Goal: Task Accomplishment & Management: Complete application form

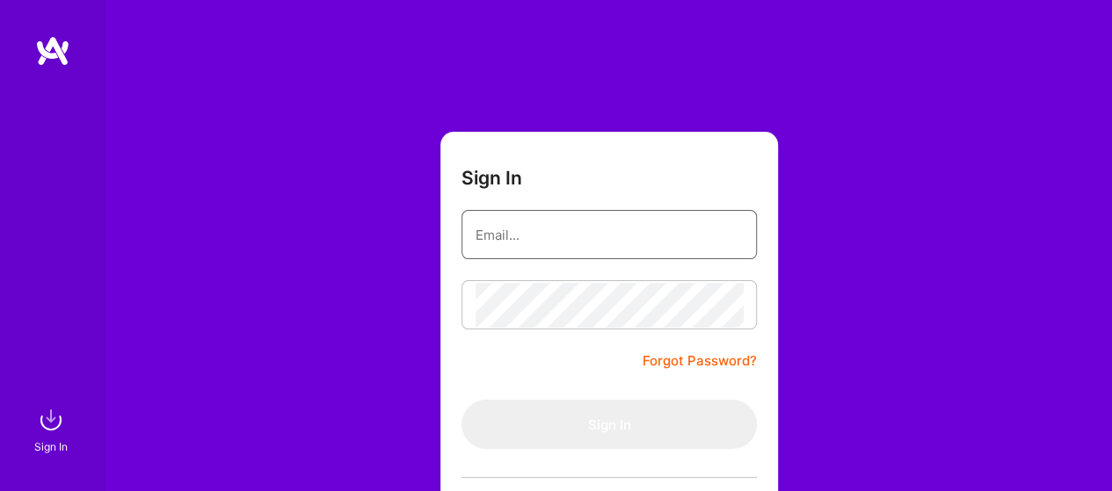
drag, startPoint x: 0, startPoint y: 0, endPoint x: 563, endPoint y: 238, distance: 611.5
click at [563, 238] on input "email" at bounding box center [608, 235] width 267 height 45
type input "nagarajuvuutla@gmail.com"
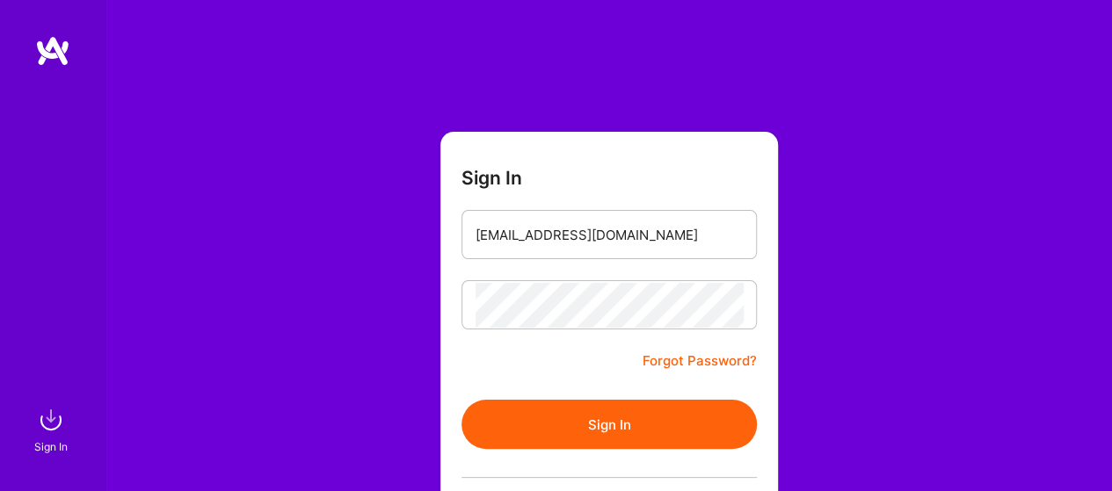
click at [597, 430] on button "Sign In" at bounding box center [608, 424] width 295 height 49
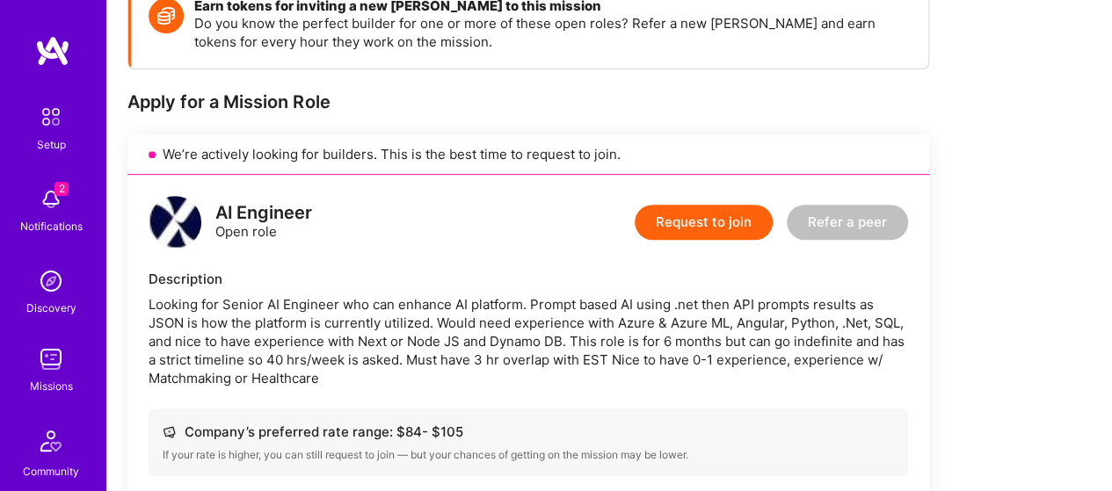
scroll to position [264, 0]
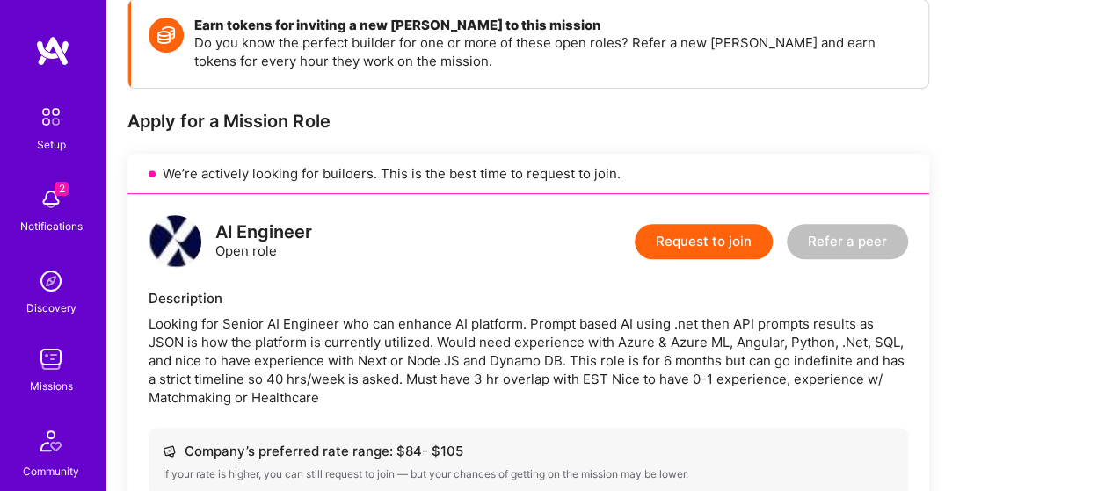
click at [700, 249] on button "Request to join" at bounding box center [703, 241] width 138 height 35
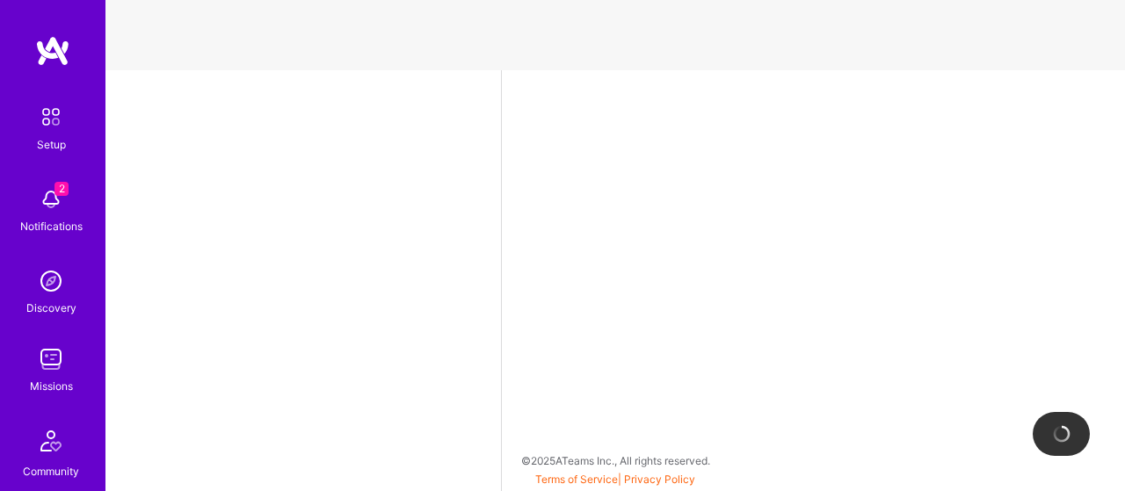
select select "US"
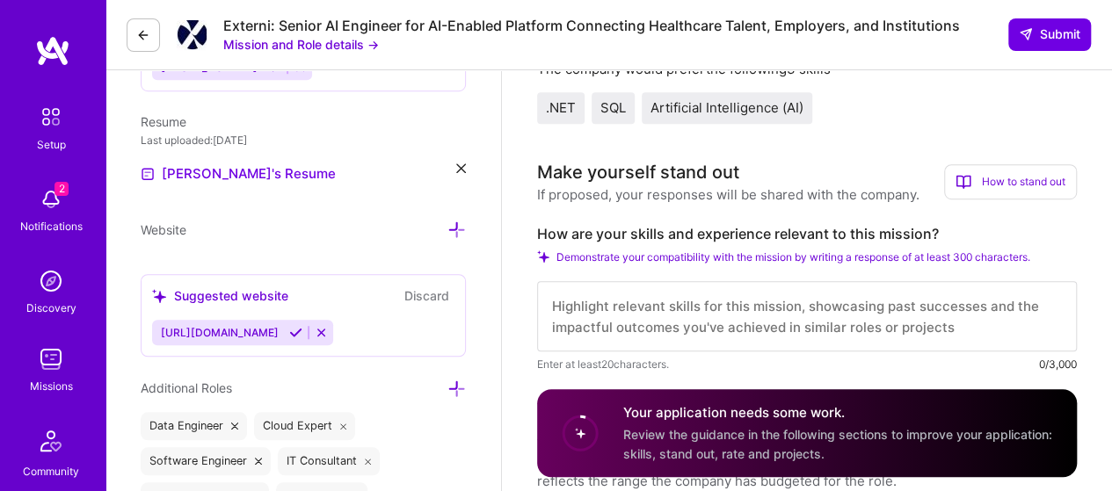
click at [651, 284] on textarea at bounding box center [806, 316] width 539 height 70
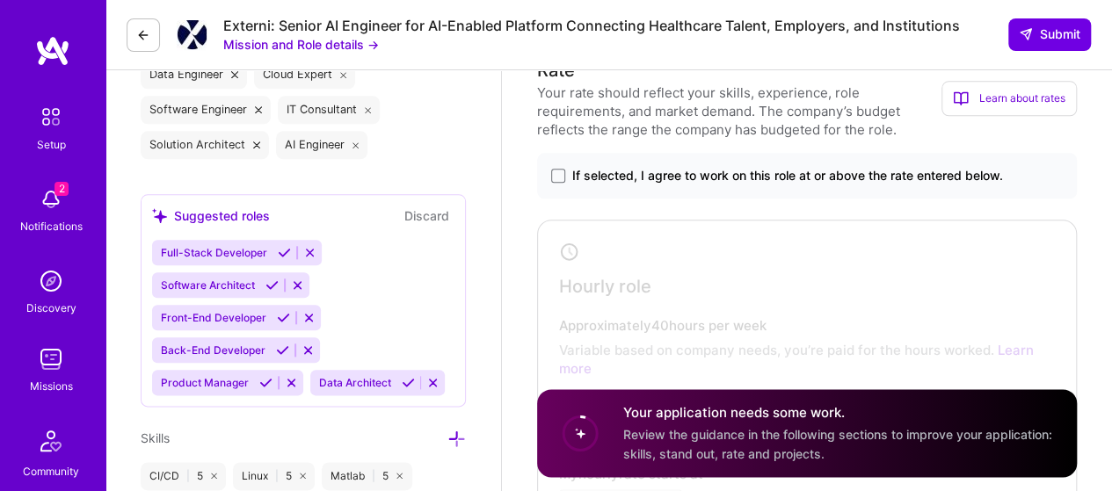
scroll to position [879, 0]
type textarea "I have 10 years of .NET work experiene and 15 years of SQL server and around 2 …"
click at [551, 173] on span at bounding box center [558, 176] width 14 height 14
click at [0, 0] on input "If selected, I agree to work on this role at or above the rate entered below." at bounding box center [0, 0] width 0 height 0
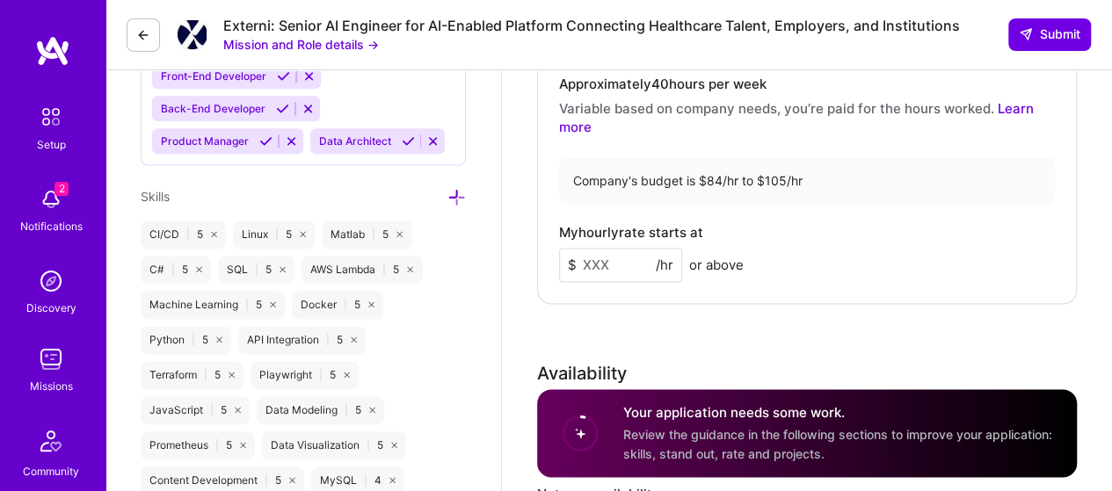
scroll to position [1142, 0]
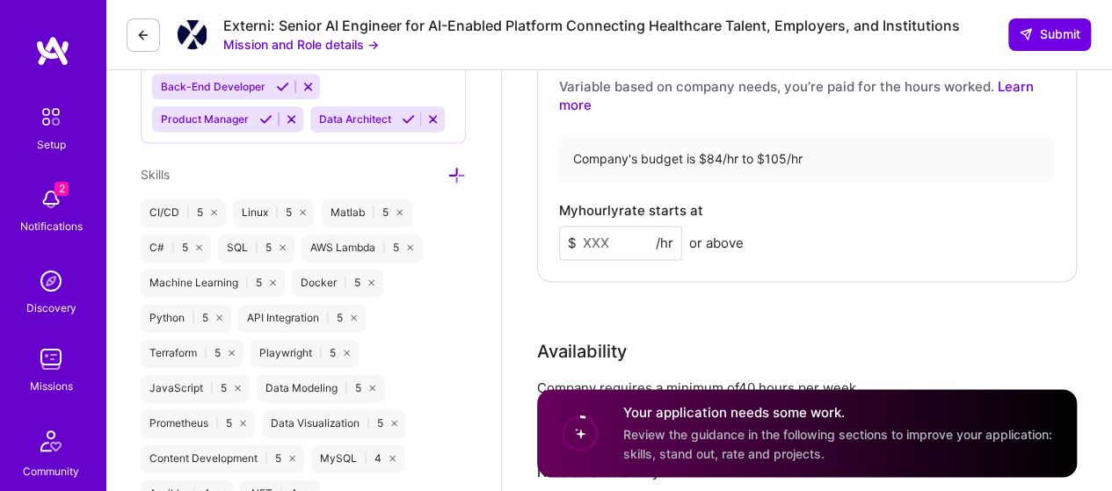
click at [610, 236] on input at bounding box center [620, 243] width 123 height 34
type input "90"
click at [858, 261] on div "Hourly role Approximately 40 hours per week Variable based on company needs, yo…" at bounding box center [806, 119] width 539 height 326
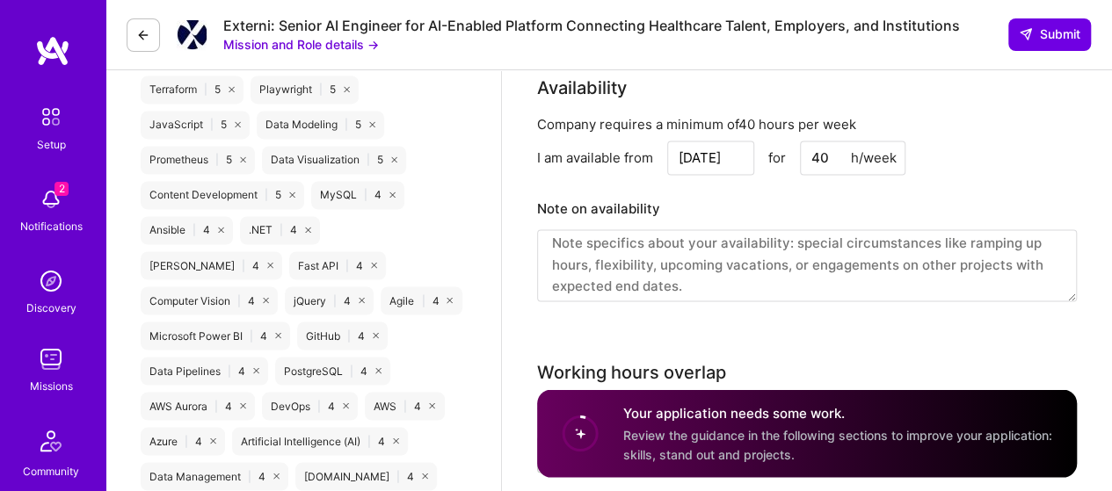
scroll to position [21, 0]
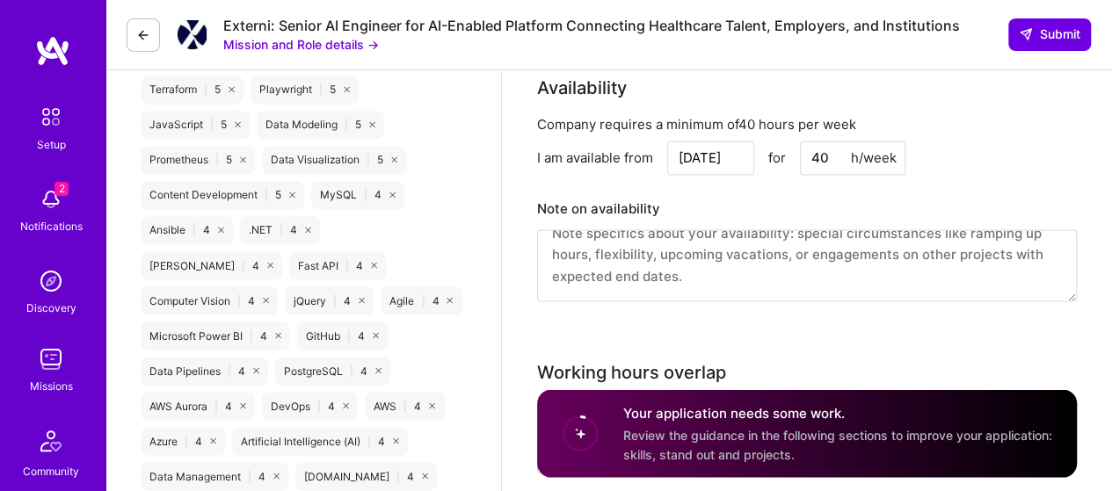
click at [732, 156] on input "[DATE]" at bounding box center [710, 158] width 87 height 34
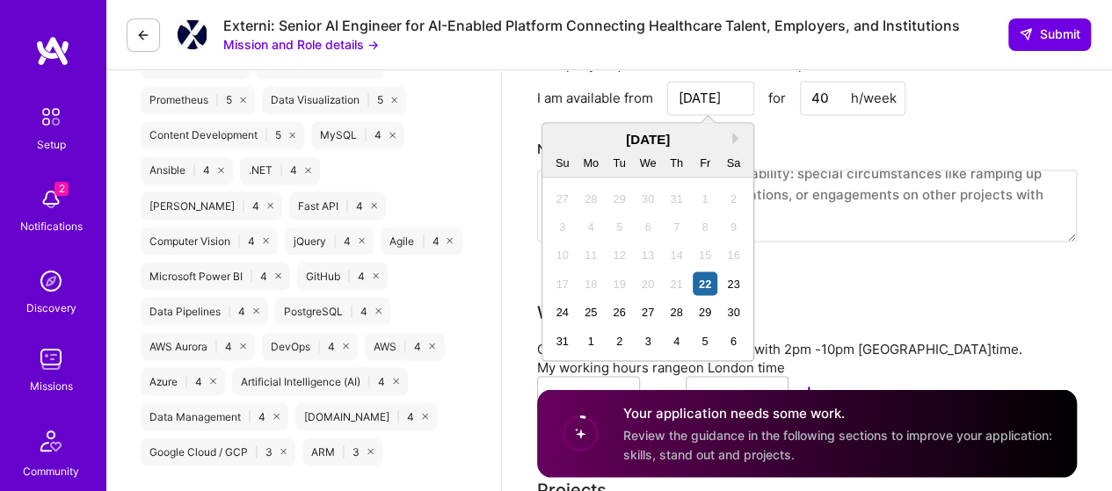
scroll to position [1494, 0]
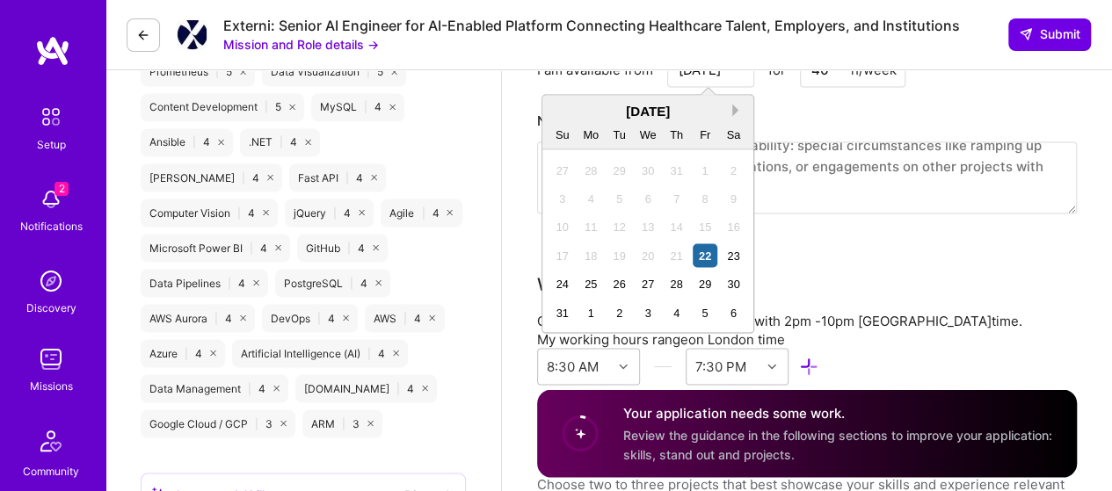
click at [736, 108] on button "Next Month" at bounding box center [738, 110] width 12 height 12
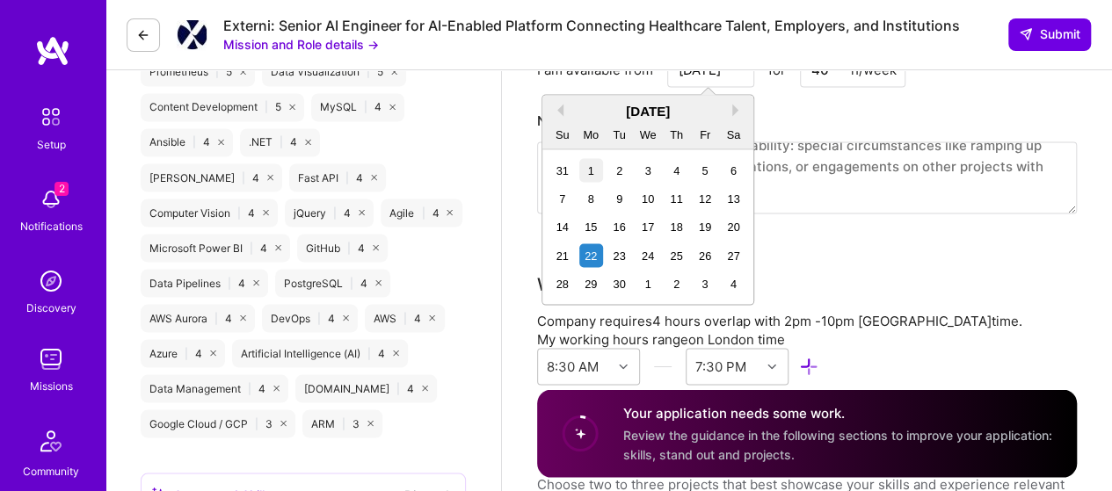
click at [587, 168] on div "1" at bounding box center [591, 170] width 24 height 24
type input "[DATE]"
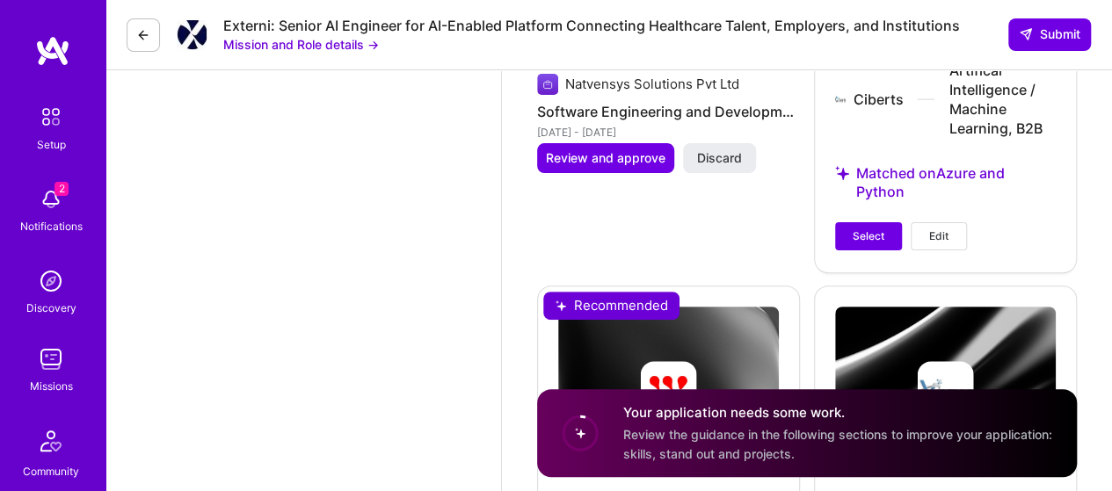
scroll to position [3427, 0]
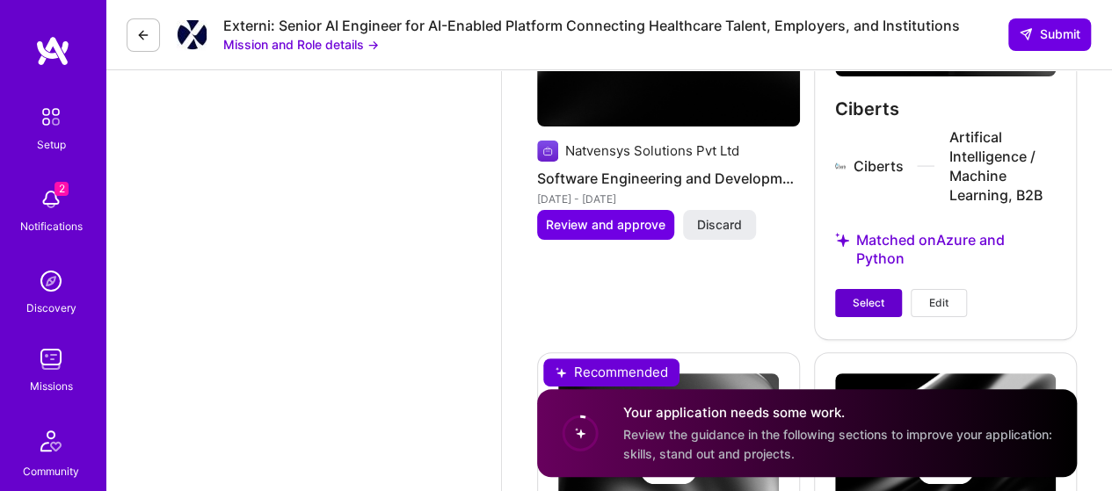
click at [868, 307] on span "Select" at bounding box center [868, 303] width 32 height 16
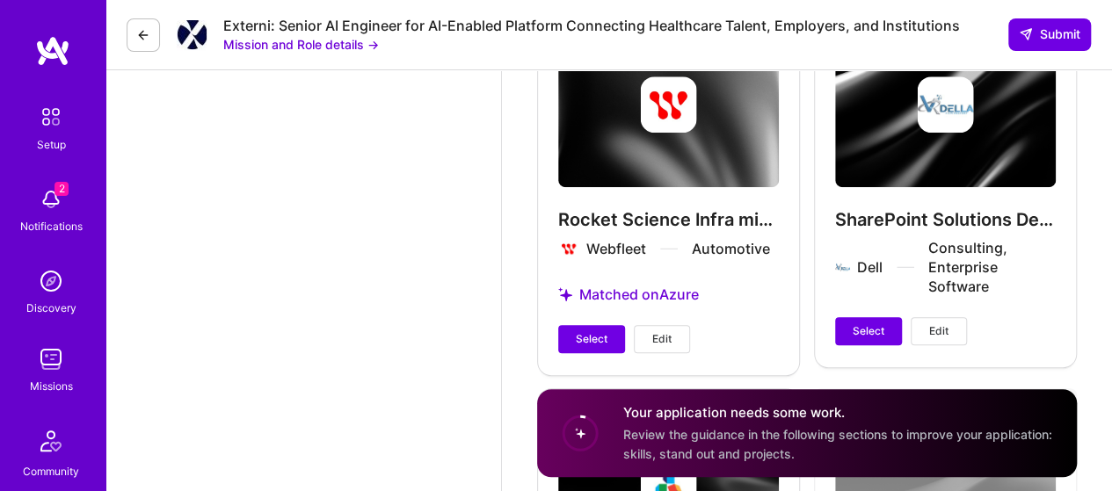
scroll to position [3778, 0]
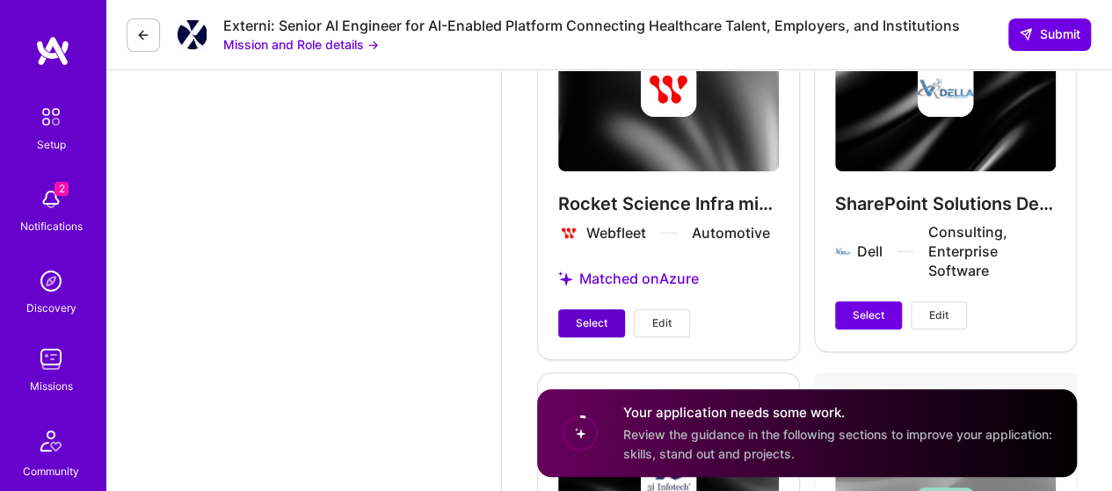
click at [593, 331] on span "Select" at bounding box center [592, 323] width 32 height 16
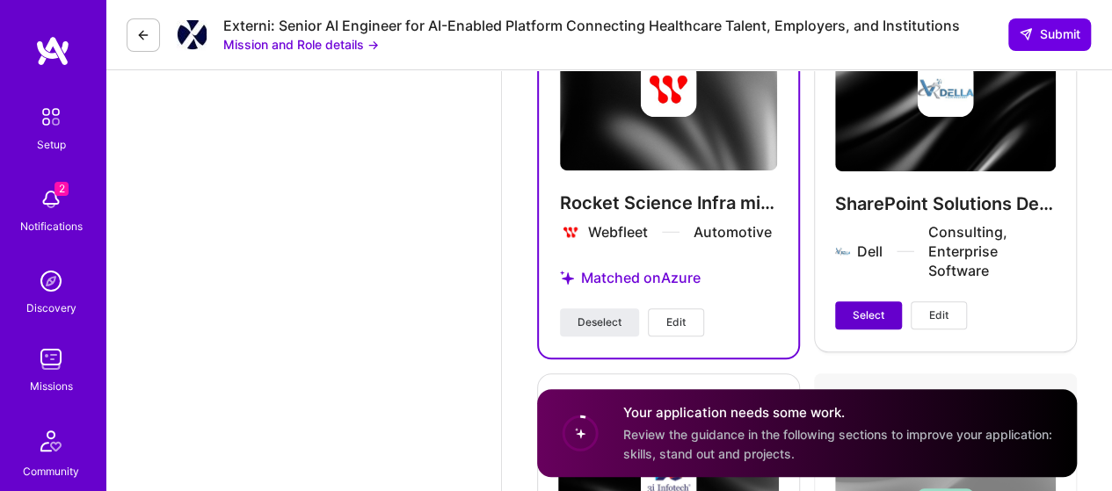
click at [859, 312] on span "Select" at bounding box center [868, 316] width 32 height 16
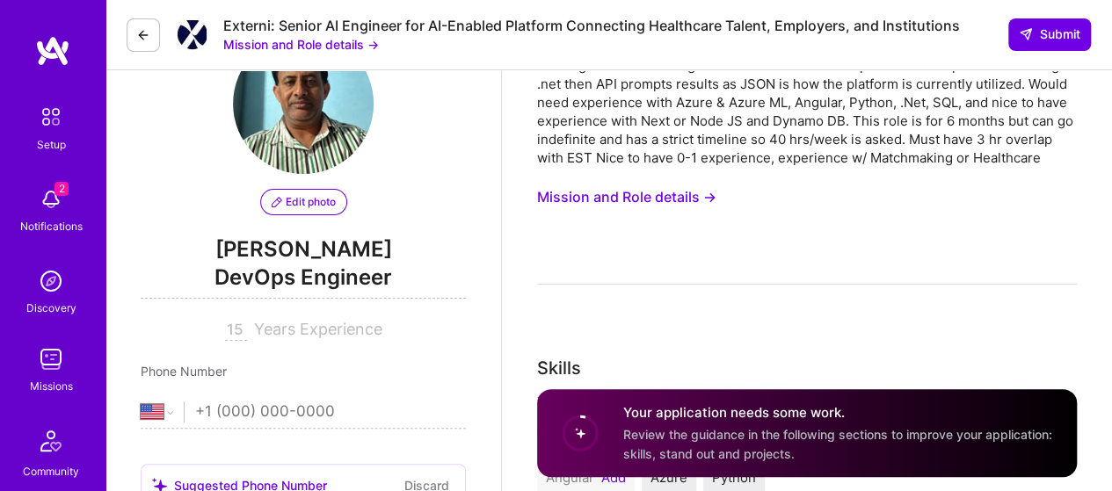
scroll to position [70, 0]
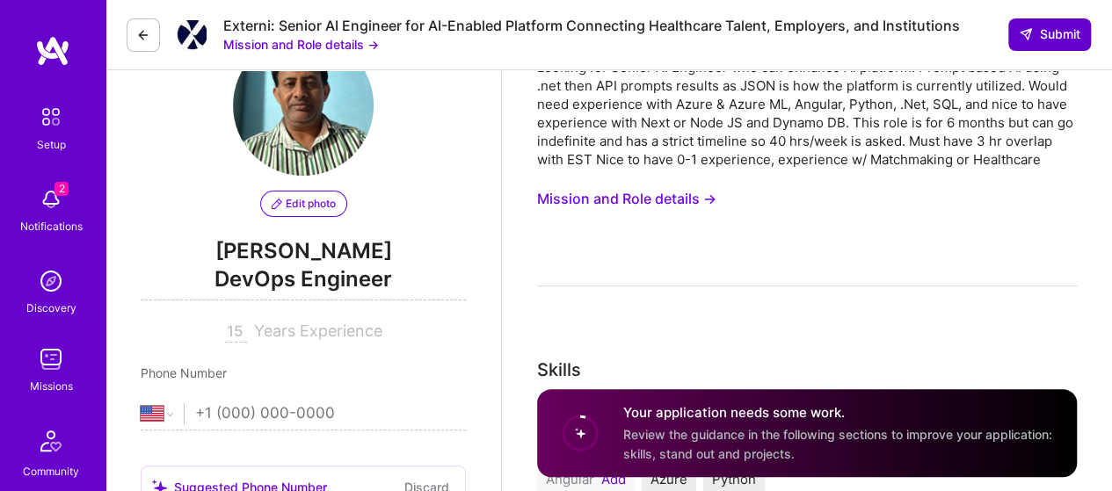
click at [1036, 20] on button "Submit" at bounding box center [1049, 34] width 83 height 32
click at [1035, 31] on span "Submit" at bounding box center [1049, 34] width 62 height 18
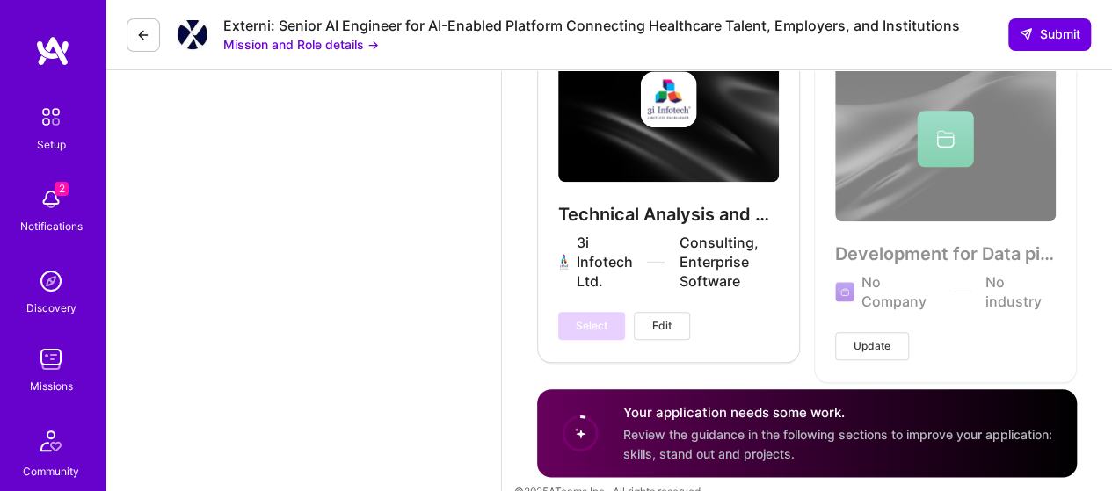
scroll to position [4200, 0]
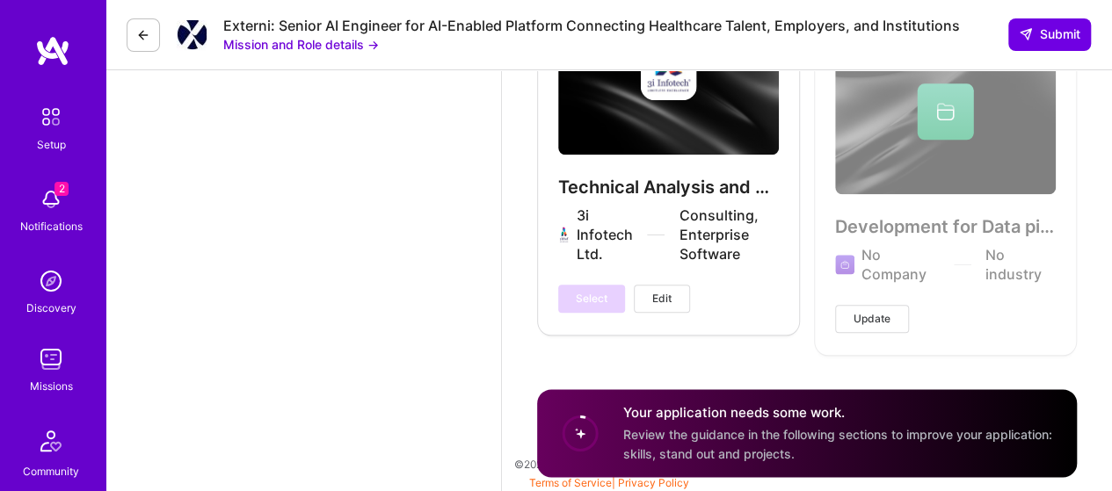
click at [778, 438] on span "Review the guidance in the following sections to improve your application: skil…" at bounding box center [837, 443] width 429 height 33
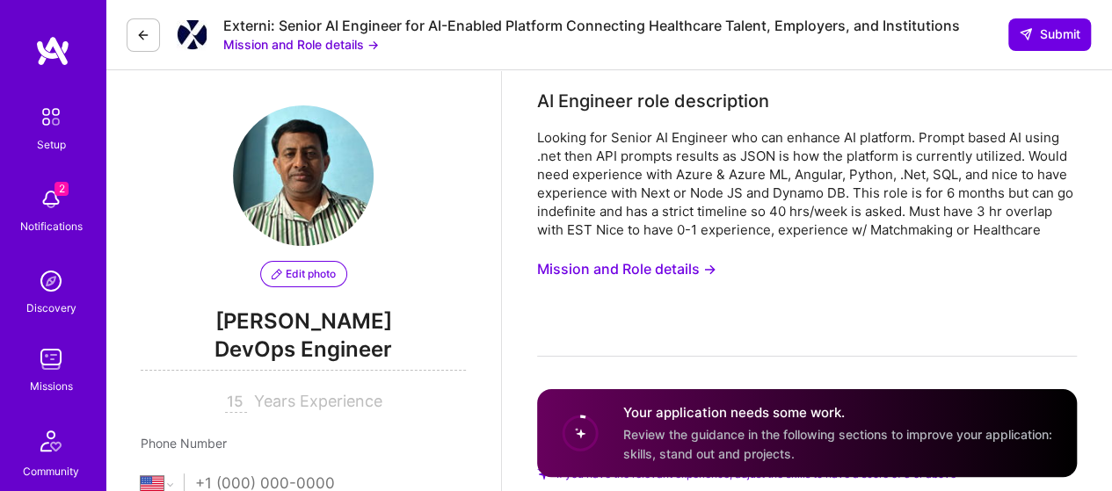
scroll to position [0, 0]
click at [1040, 29] on span "Submit" at bounding box center [1049, 34] width 62 height 18
click at [1014, 34] on button "Submit" at bounding box center [1049, 34] width 83 height 32
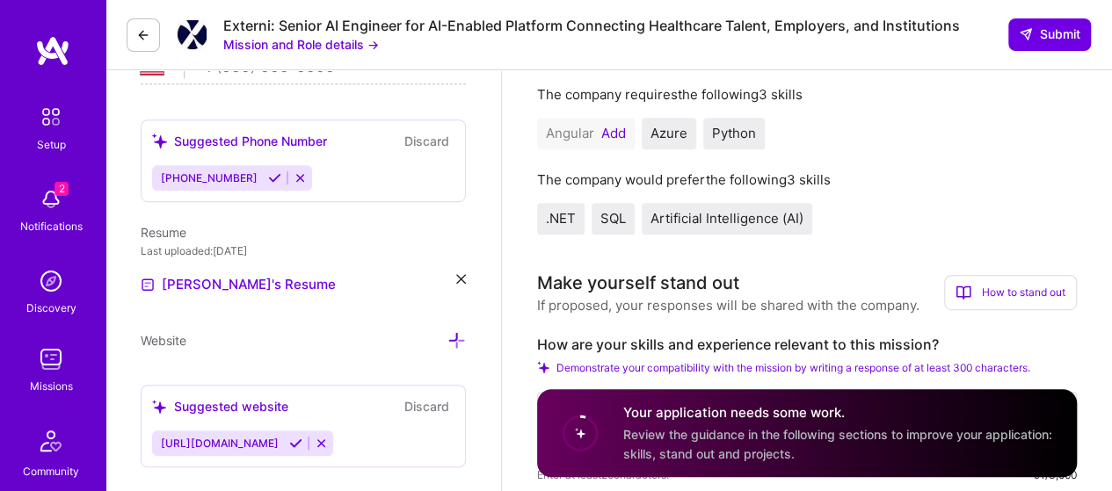
scroll to position [439, 0]
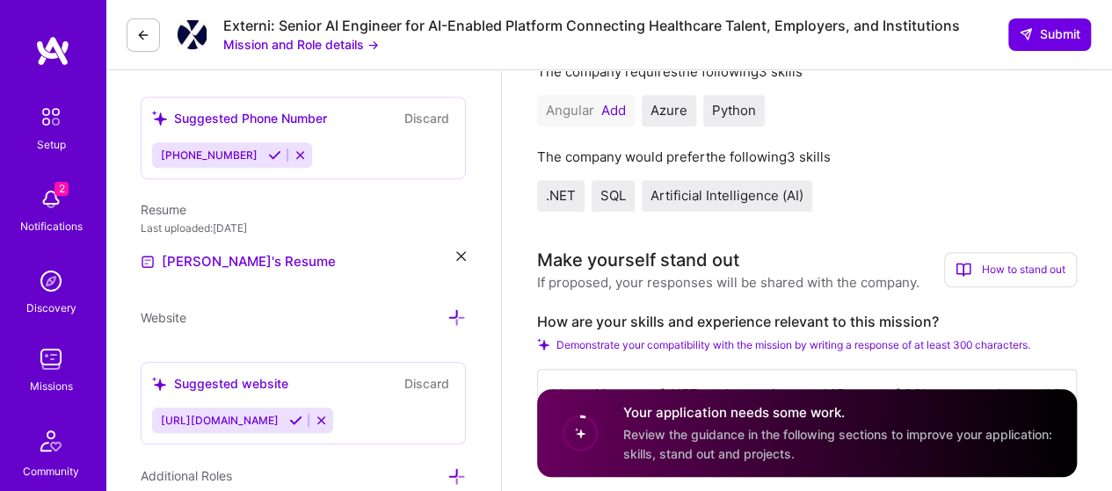
click at [612, 105] on button "Add" at bounding box center [613, 111] width 25 height 14
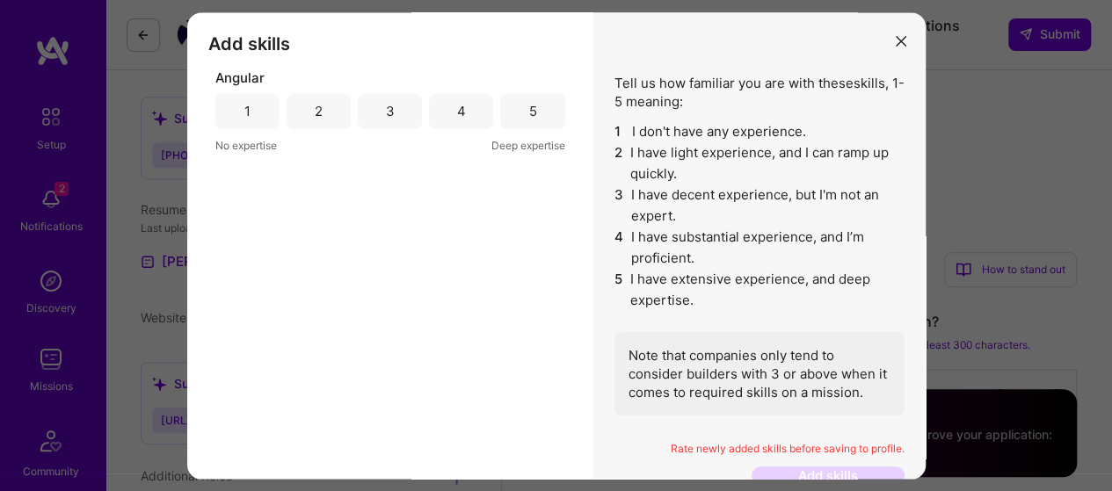
click at [457, 105] on div "4" at bounding box center [461, 111] width 9 height 18
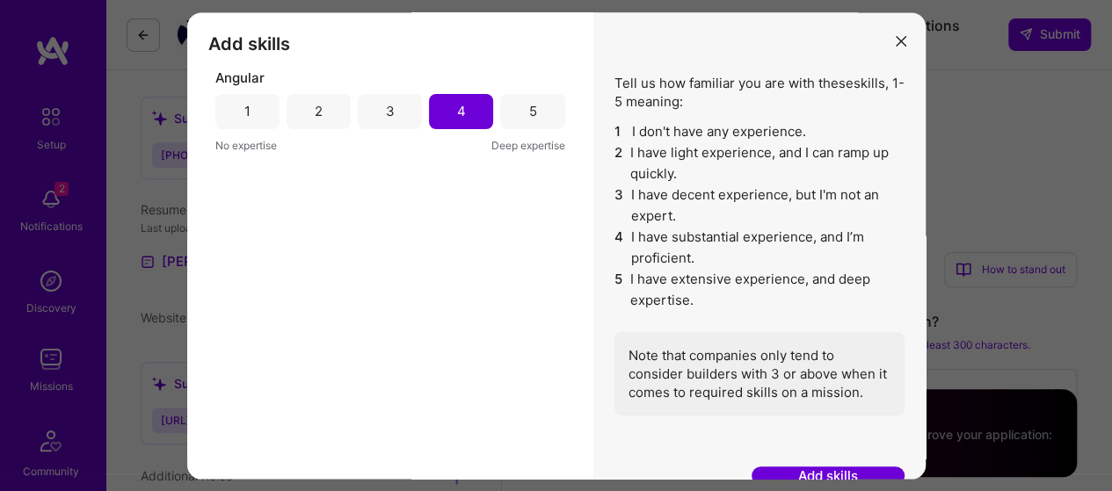
click at [400, 111] on div "3" at bounding box center [390, 111] width 64 height 35
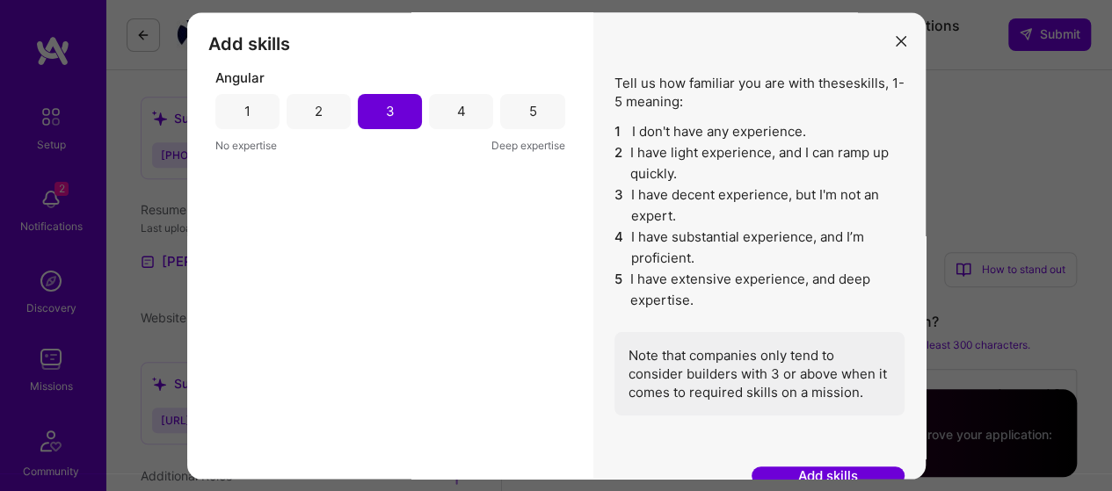
scroll to position [5, 0]
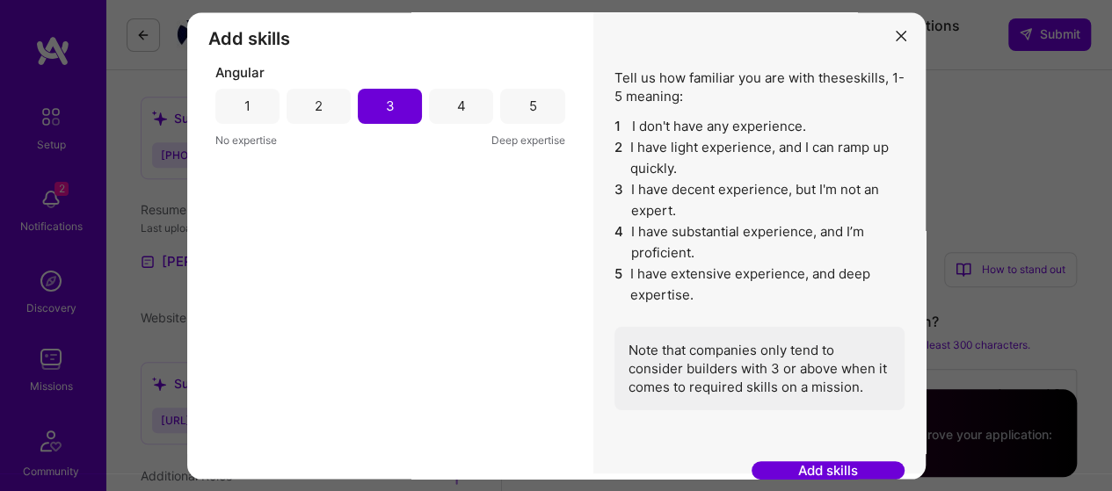
click at [839, 467] on button "Add skills" at bounding box center [827, 471] width 153 height 18
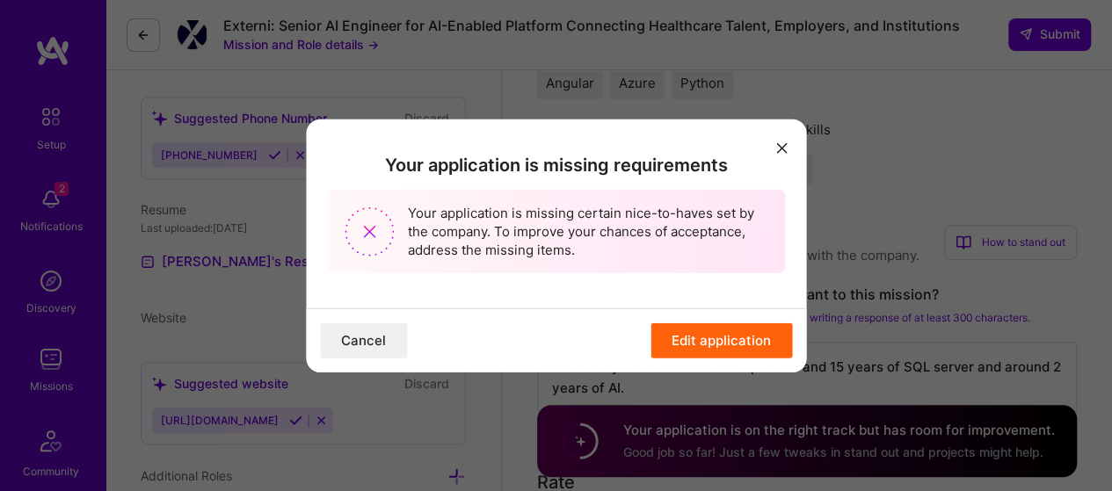
click at [703, 344] on button "Edit application" at bounding box center [720, 340] width 141 height 35
click at [351, 342] on button "Cancel" at bounding box center [363, 340] width 87 height 35
click at [351, 341] on button "Cancel" at bounding box center [363, 340] width 87 height 35
click at [778, 144] on icon "modal" at bounding box center [781, 148] width 11 height 11
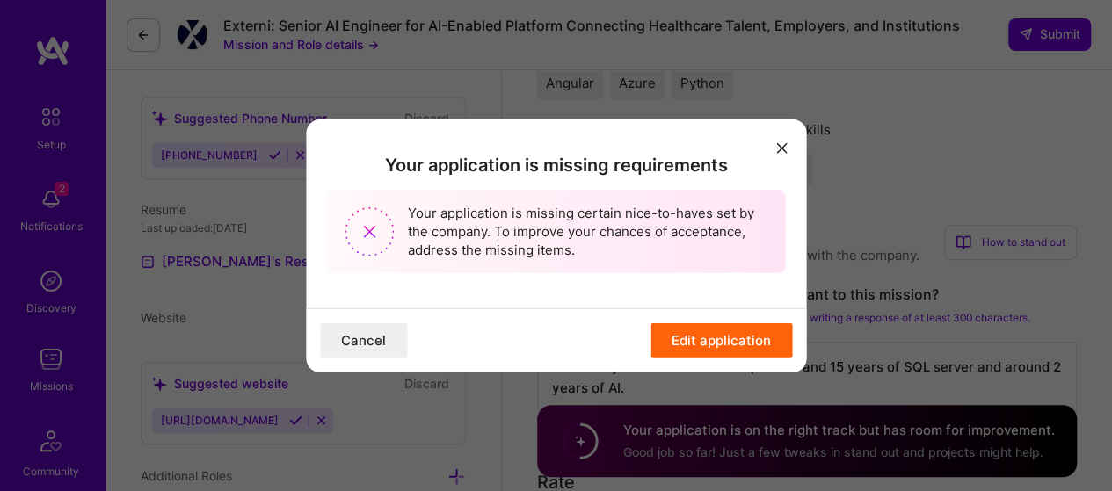
click at [779, 145] on icon "modal" at bounding box center [781, 148] width 11 height 11
click at [712, 342] on button "Edit application" at bounding box center [720, 340] width 141 height 35
click at [350, 331] on button "Cancel" at bounding box center [363, 340] width 87 height 35
click at [780, 156] on button "modal" at bounding box center [781, 147] width 21 height 29
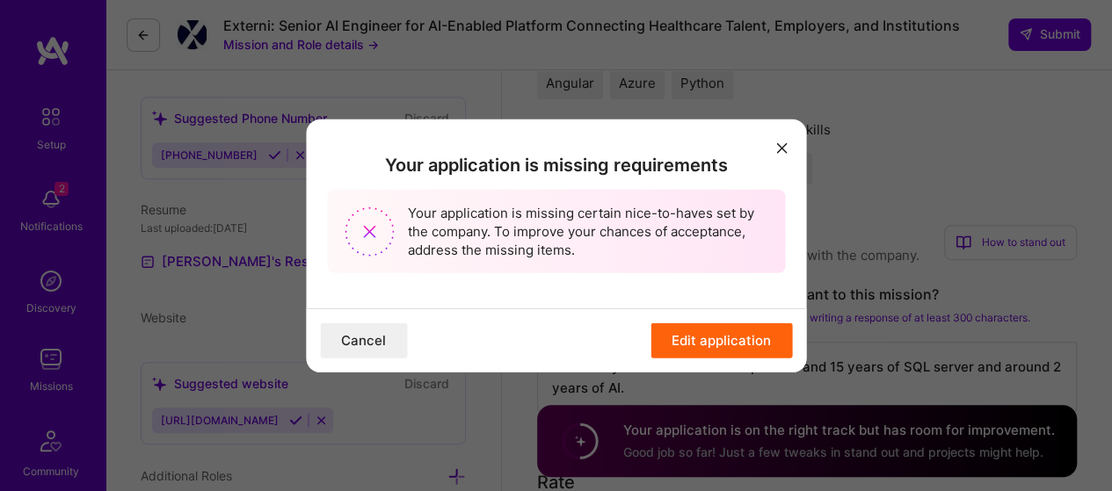
click at [780, 148] on icon "modal" at bounding box center [781, 148] width 11 height 11
click at [780, 149] on icon "modal" at bounding box center [781, 148] width 11 height 11
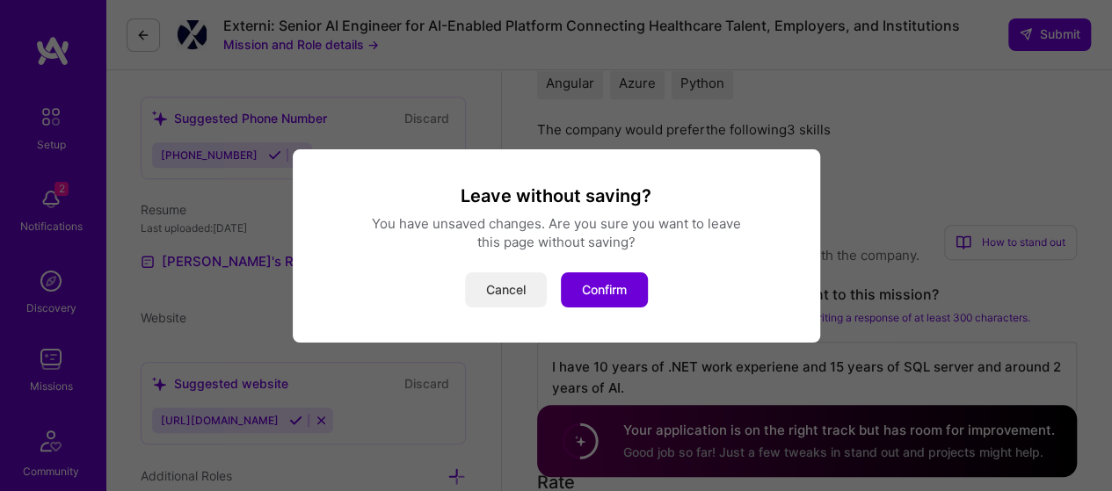
click at [503, 287] on button "Cancel" at bounding box center [506, 289] width 82 height 35
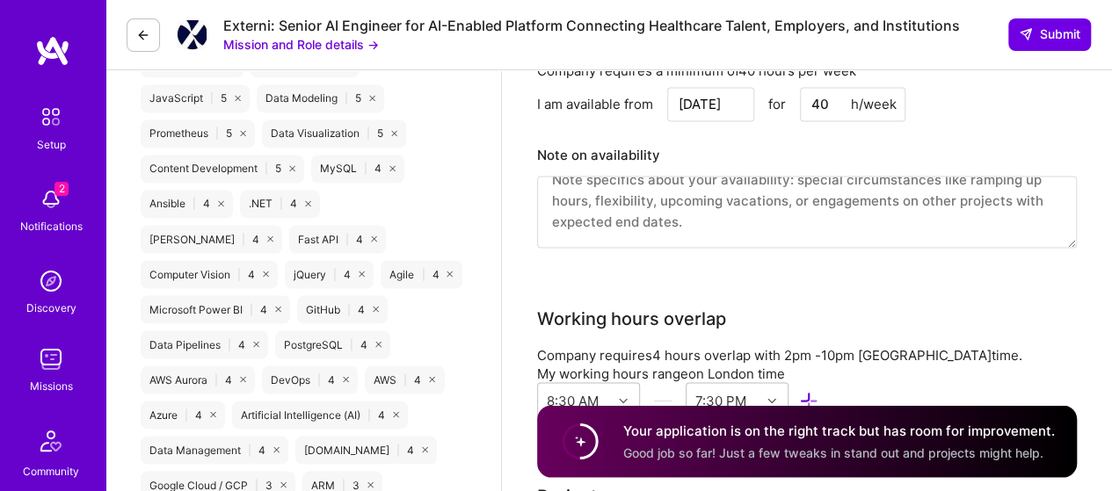
scroll to position [1406, 0]
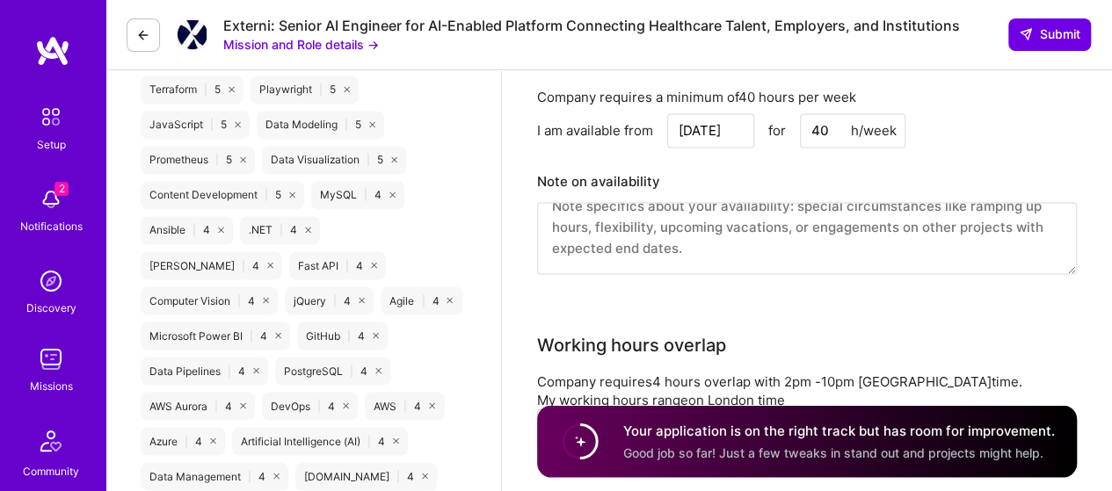
click at [684, 221] on textarea at bounding box center [806, 238] width 539 height 72
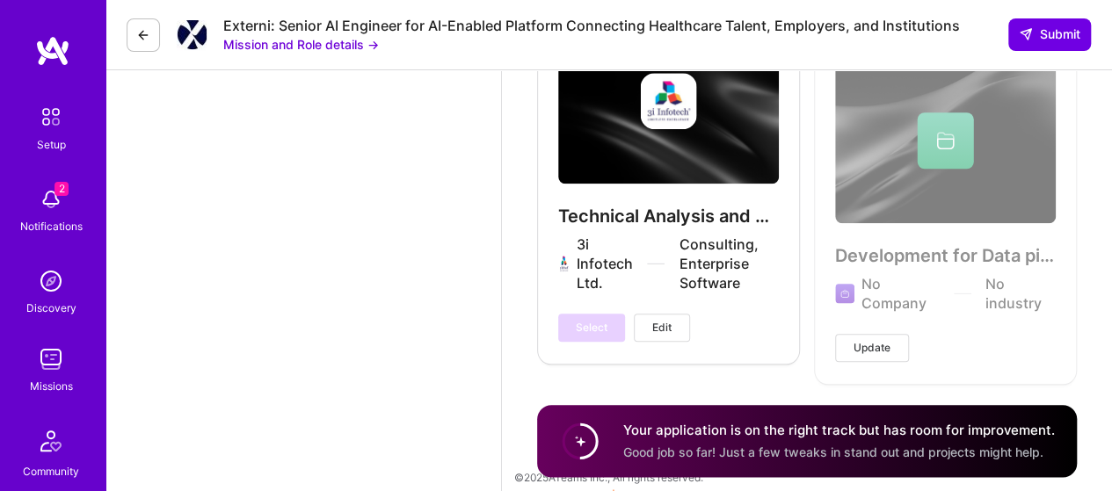
scroll to position [4157, 0]
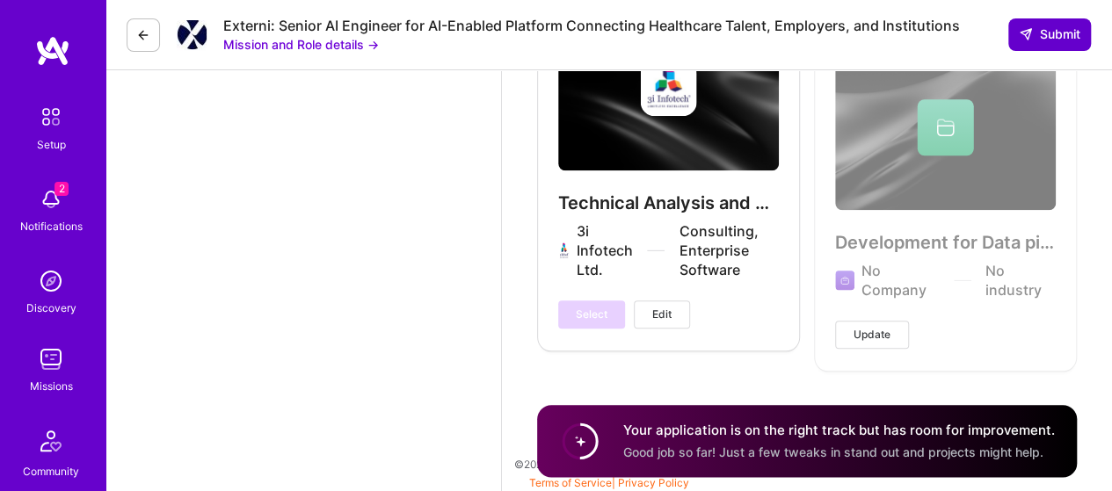
type textarea "I am available from [DATE] onwards."
click at [1040, 28] on span "Submit" at bounding box center [1049, 34] width 62 height 18
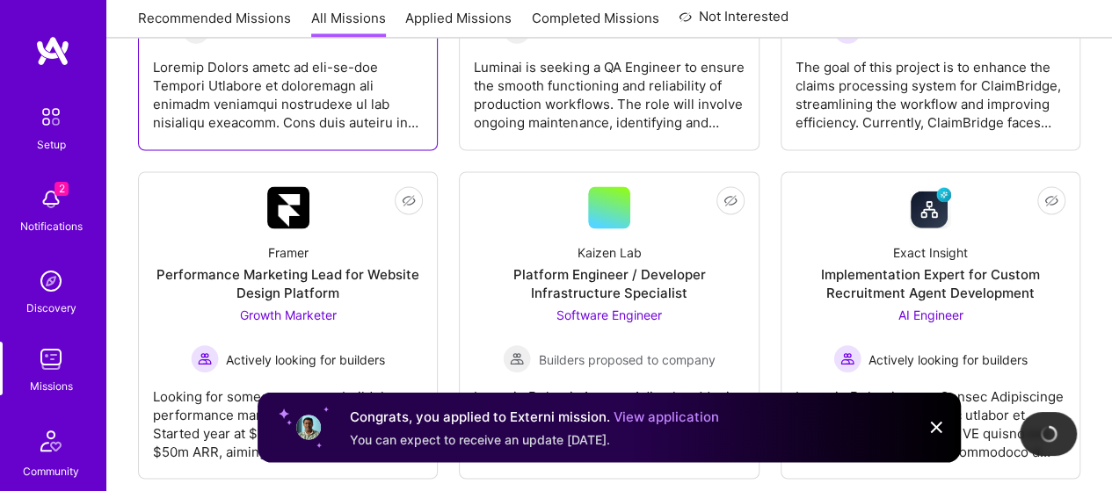
scroll to position [1582, 0]
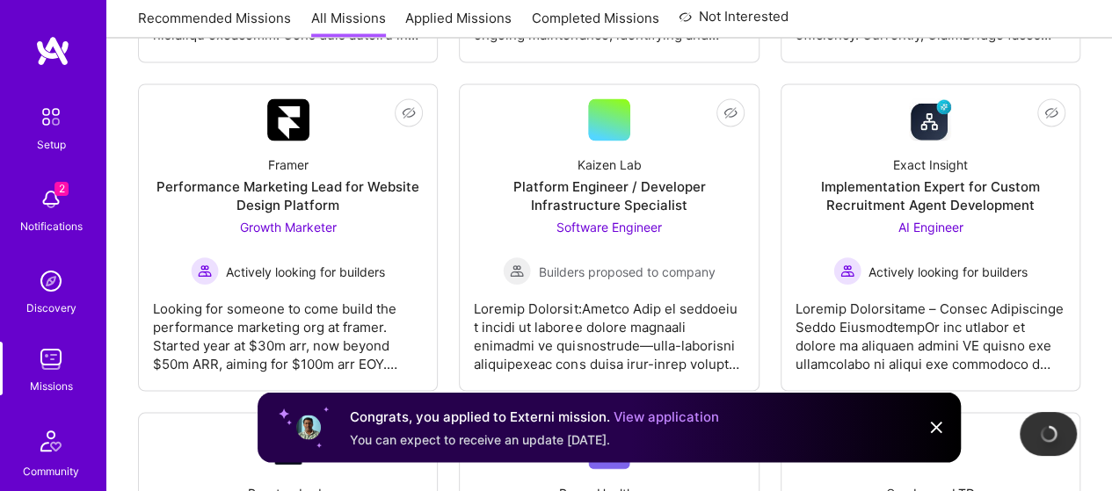
click at [54, 435] on img at bounding box center [51, 441] width 42 height 42
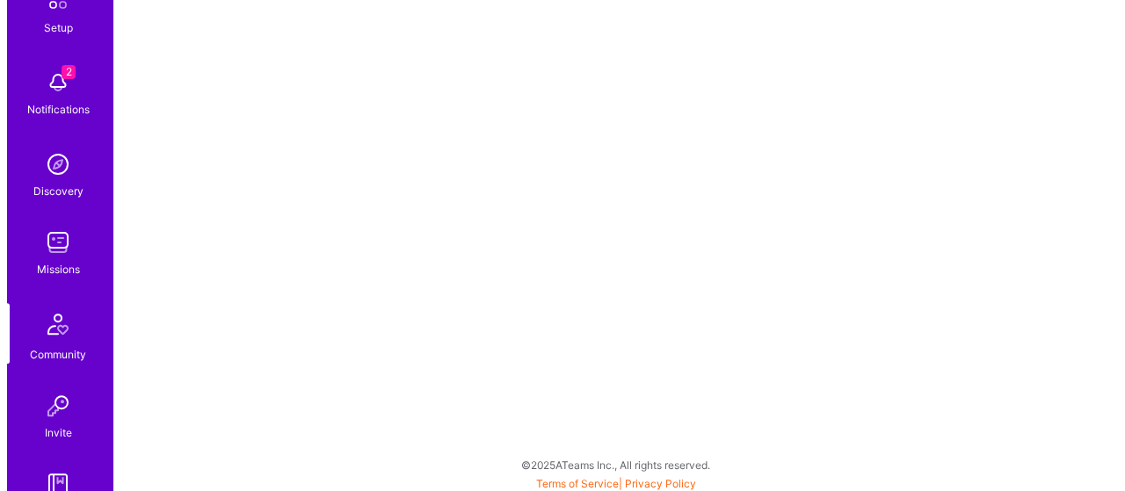
scroll to position [241, 0]
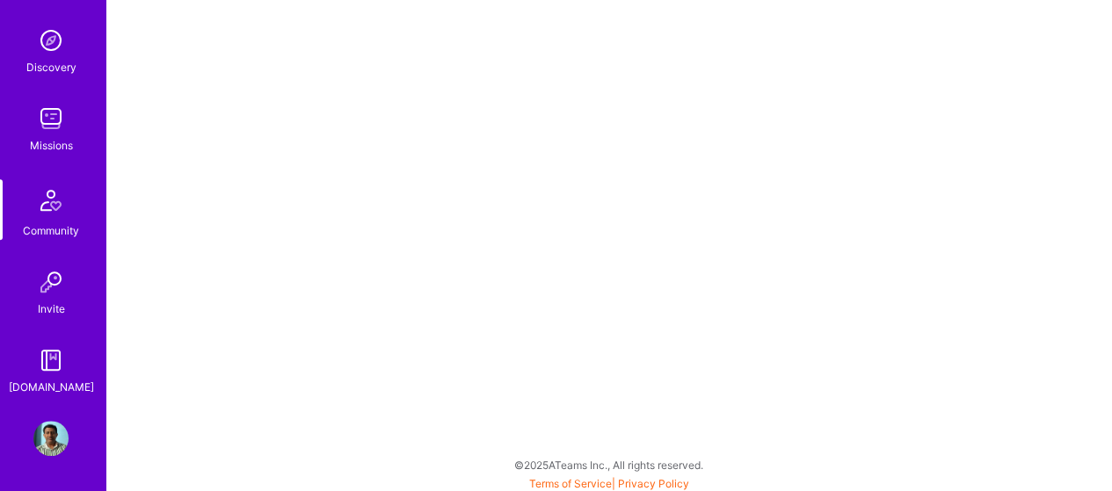
click at [56, 446] on img at bounding box center [50, 438] width 35 height 35
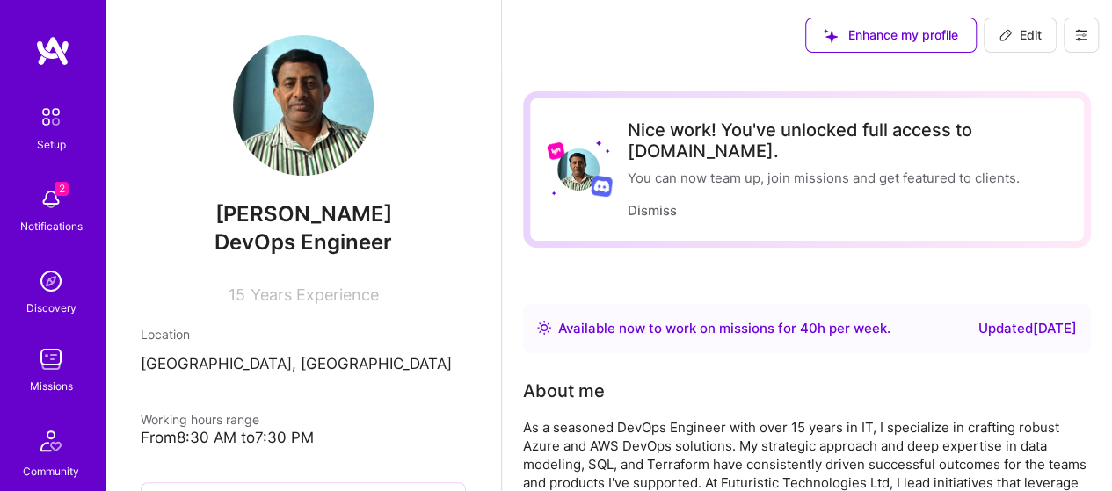
click at [1077, 40] on icon at bounding box center [1080, 35] width 11 height 11
click at [1016, 160] on button "Log Out" at bounding box center [1033, 164] width 132 height 45
